Goal: Task Accomplishment & Management: Manage account settings

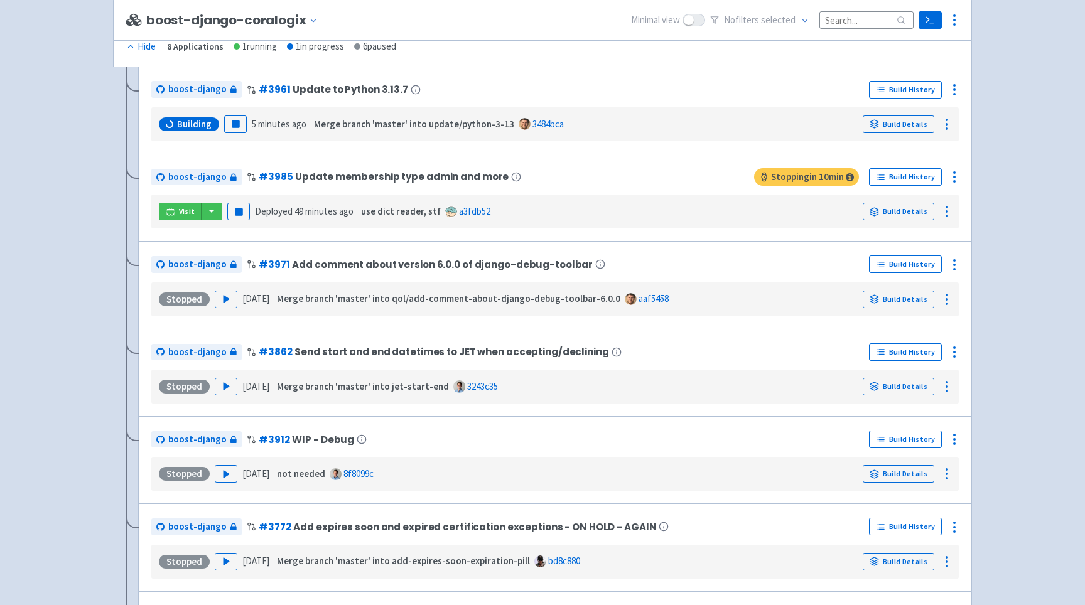
scroll to position [1706, 0]
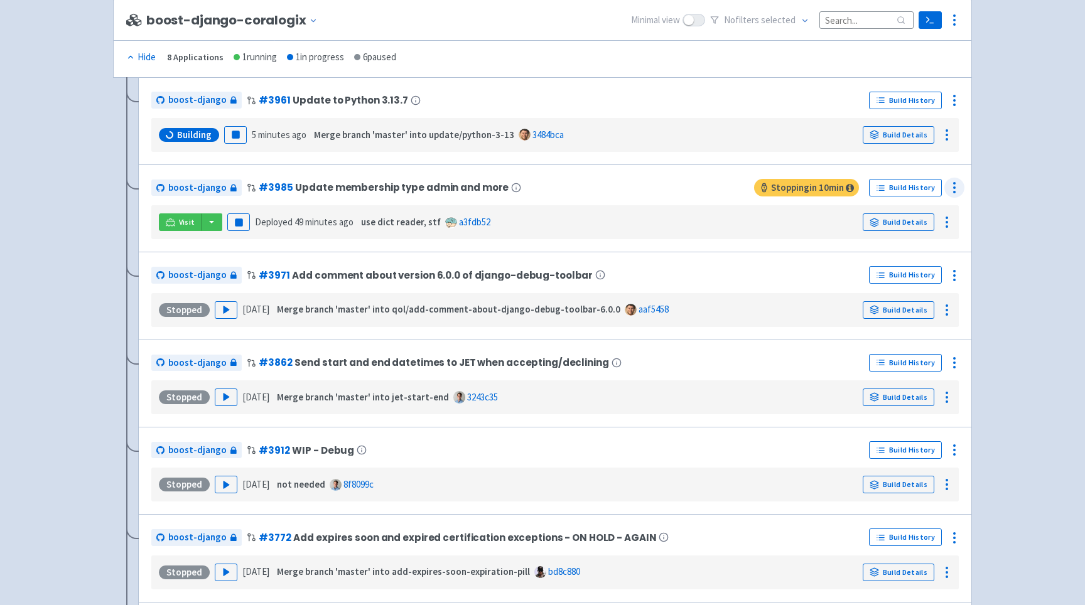
click at [955, 184] on circle at bounding box center [953, 183] width 1 height 1
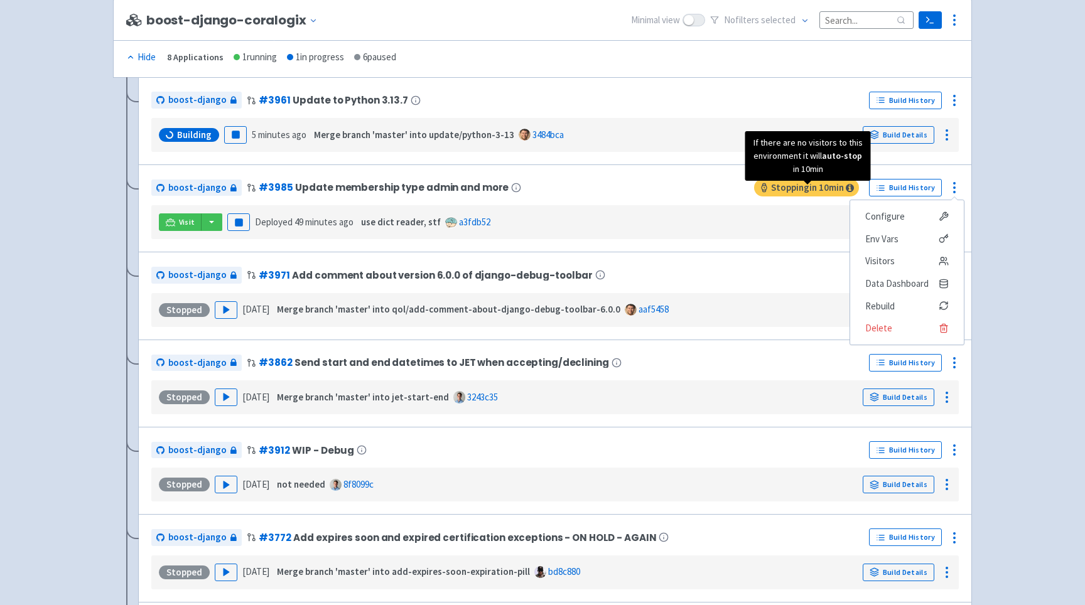
click at [833, 196] on span "Stopping in 10 min" at bounding box center [806, 188] width 105 height 18
click at [847, 192] on icon at bounding box center [850, 187] width 8 height 9
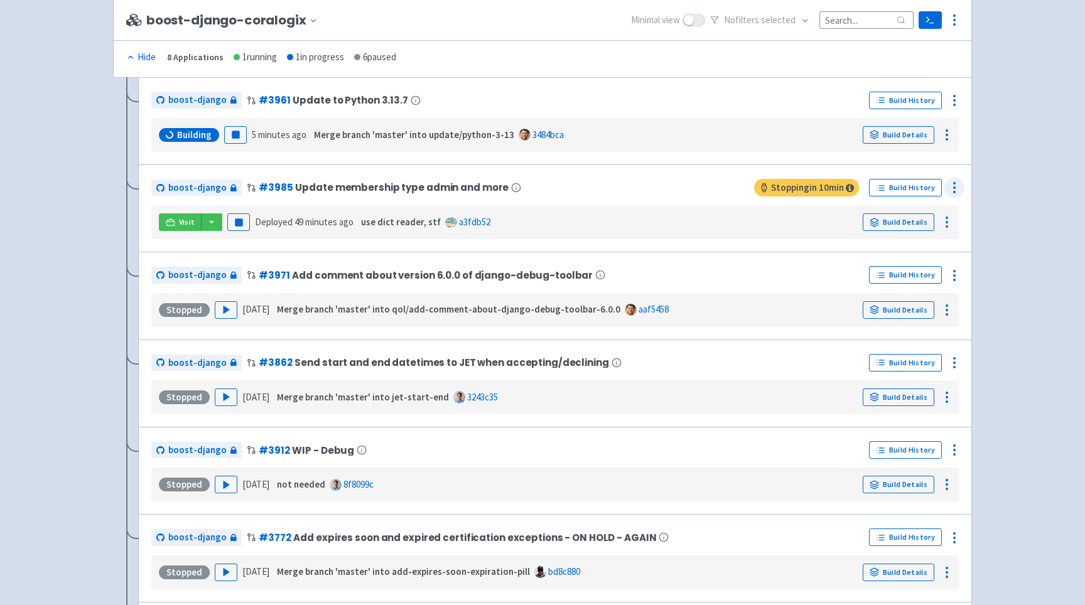
click at [946, 193] on div at bounding box center [954, 188] width 20 height 20
click at [919, 223] on span "Configure" at bounding box center [906, 217] width 83 height 18
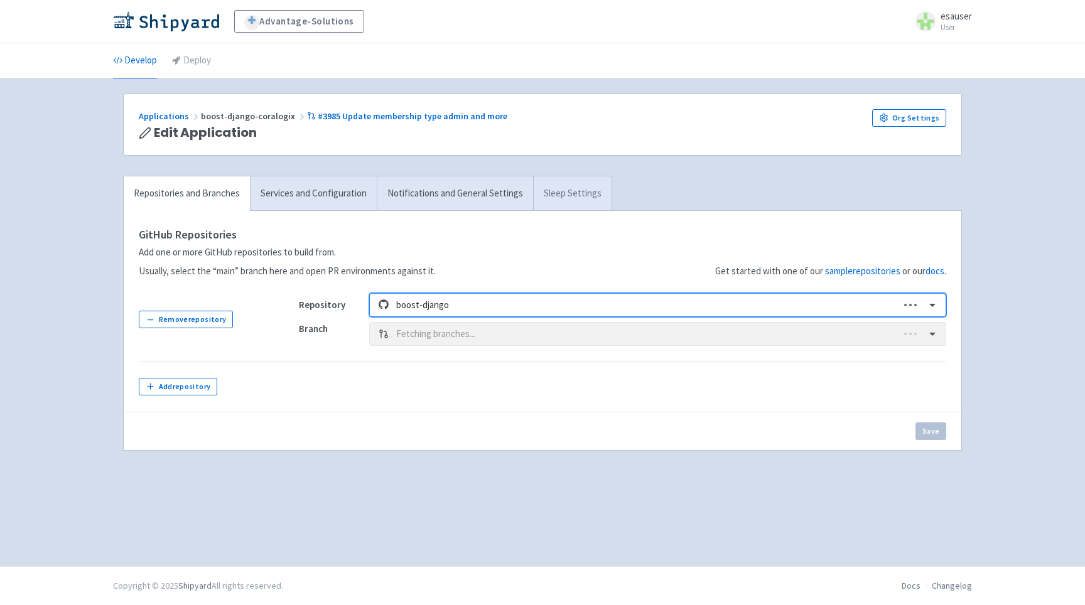
click at [549, 201] on link "Sleep Settings" at bounding box center [572, 193] width 78 height 35
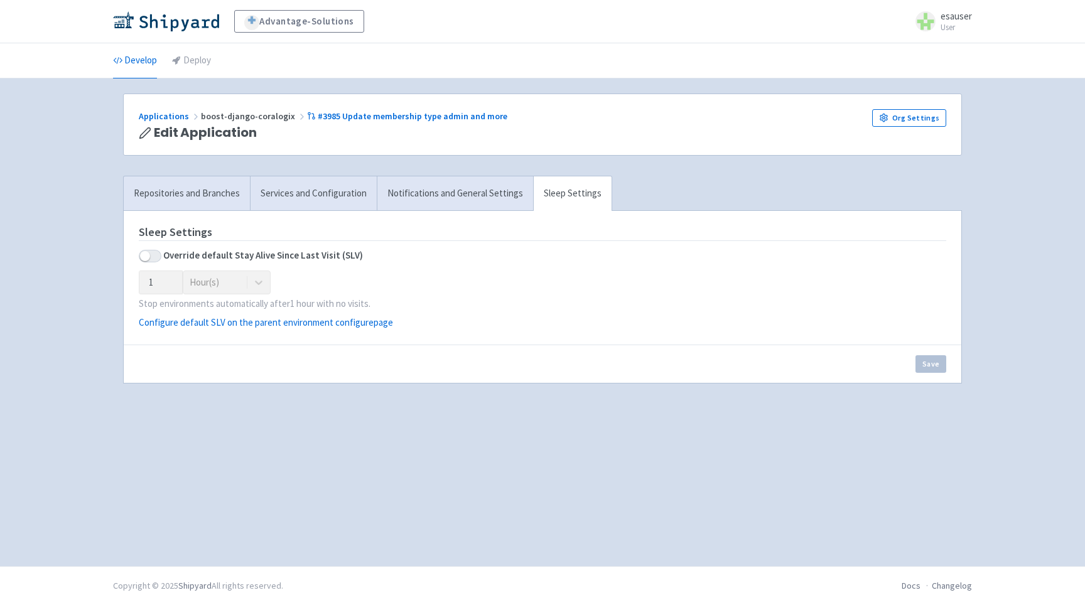
click at [149, 257] on span at bounding box center [150, 256] width 23 height 13
click at [147, 257] on input "checkbox" at bounding box center [143, 256] width 8 height 8
checkbox input "true"
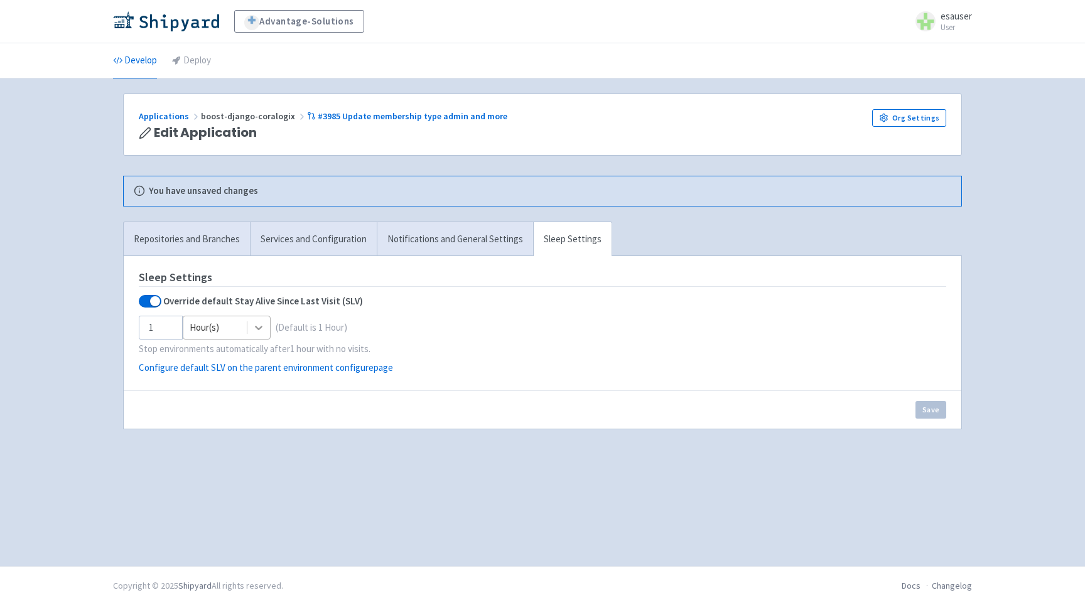
click at [250, 334] on div at bounding box center [258, 327] width 23 height 23
click at [242, 353] on div "Hour(s)" at bounding box center [227, 359] width 88 height 24
click at [162, 321] on input "1" at bounding box center [161, 328] width 44 height 24
drag, startPoint x: 160, startPoint y: 325, endPoint x: 121, endPoint y: 325, distance: 39.5
click at [121, 325] on div "Repositories and Branches Services and Configuration Notifications and General …" at bounding box center [542, 333] width 854 height 223
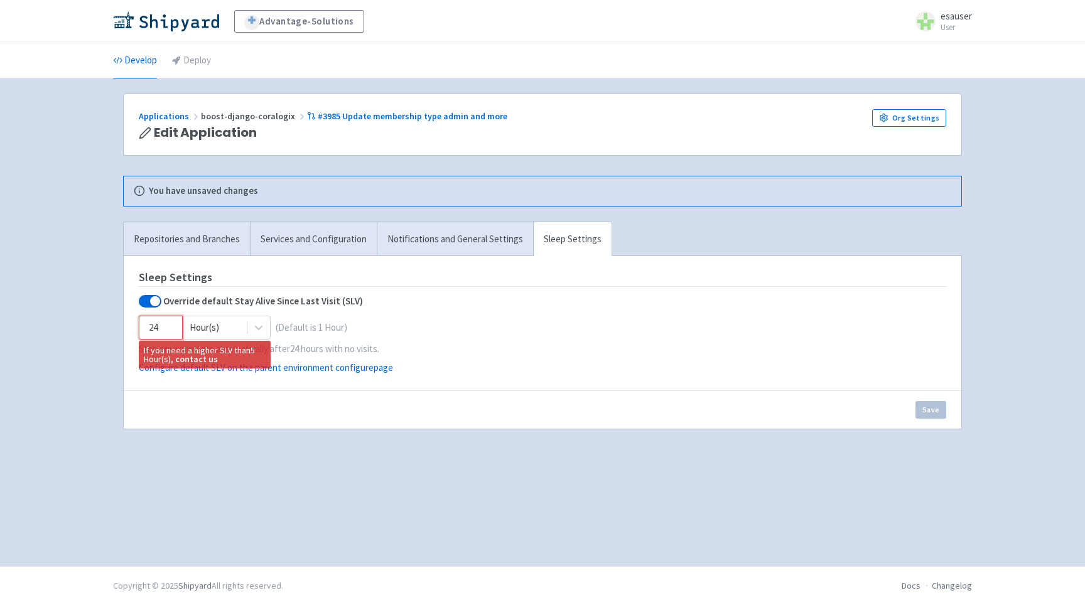
type input "2"
type input "5"
click at [933, 414] on button "Save" at bounding box center [930, 410] width 31 height 18
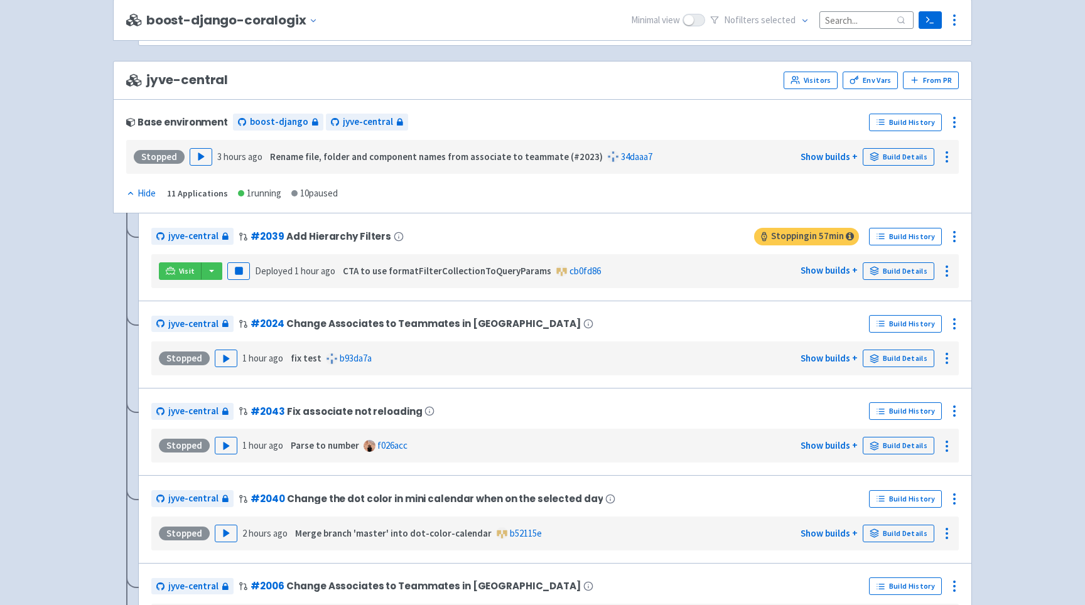
scroll to position [2360, 0]
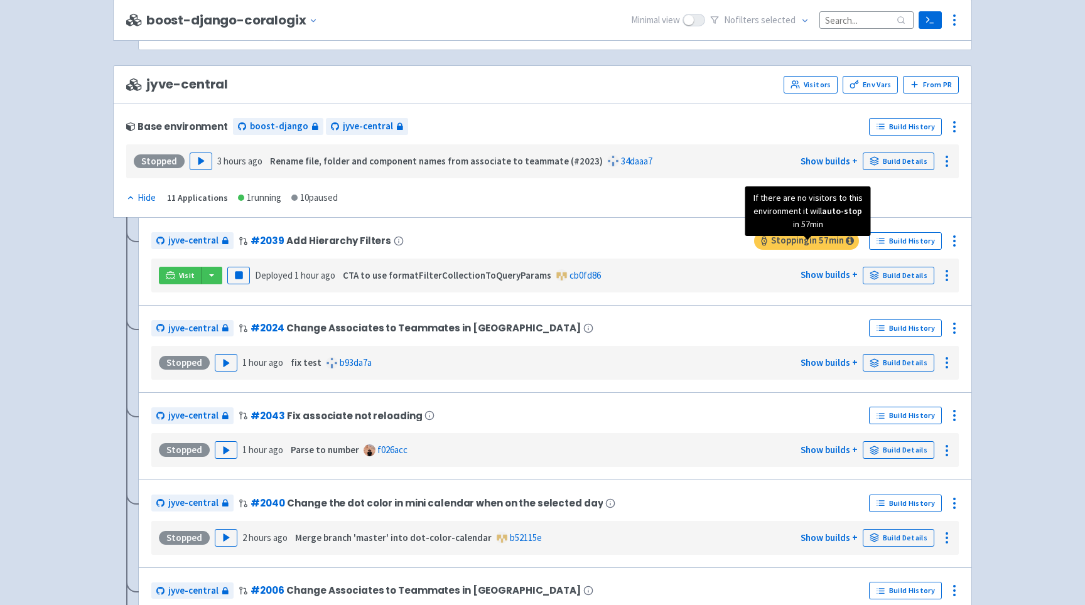
click at [783, 245] on span "Stopping in 57 min" at bounding box center [806, 241] width 105 height 18
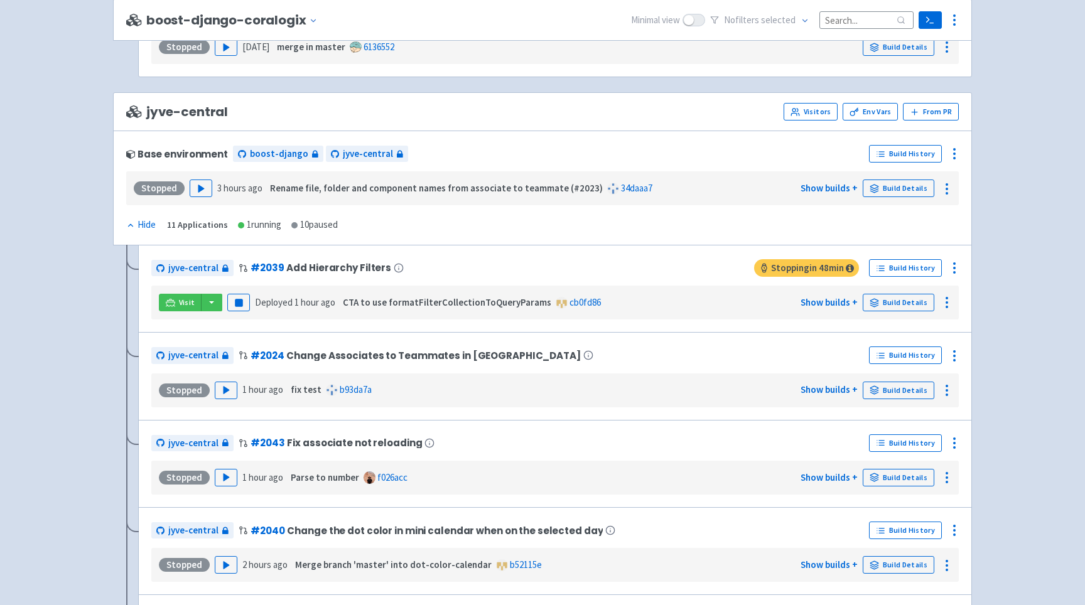
scroll to position [2361, 0]
